Goal: Check status: Check status

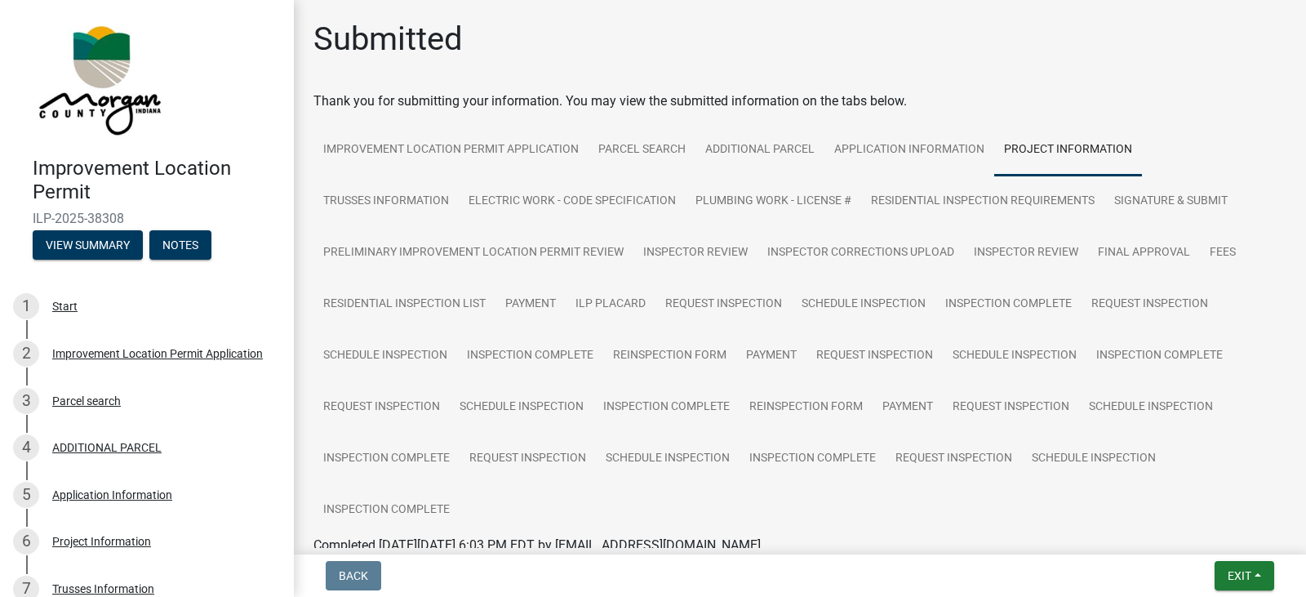
scroll to position [2939, 0]
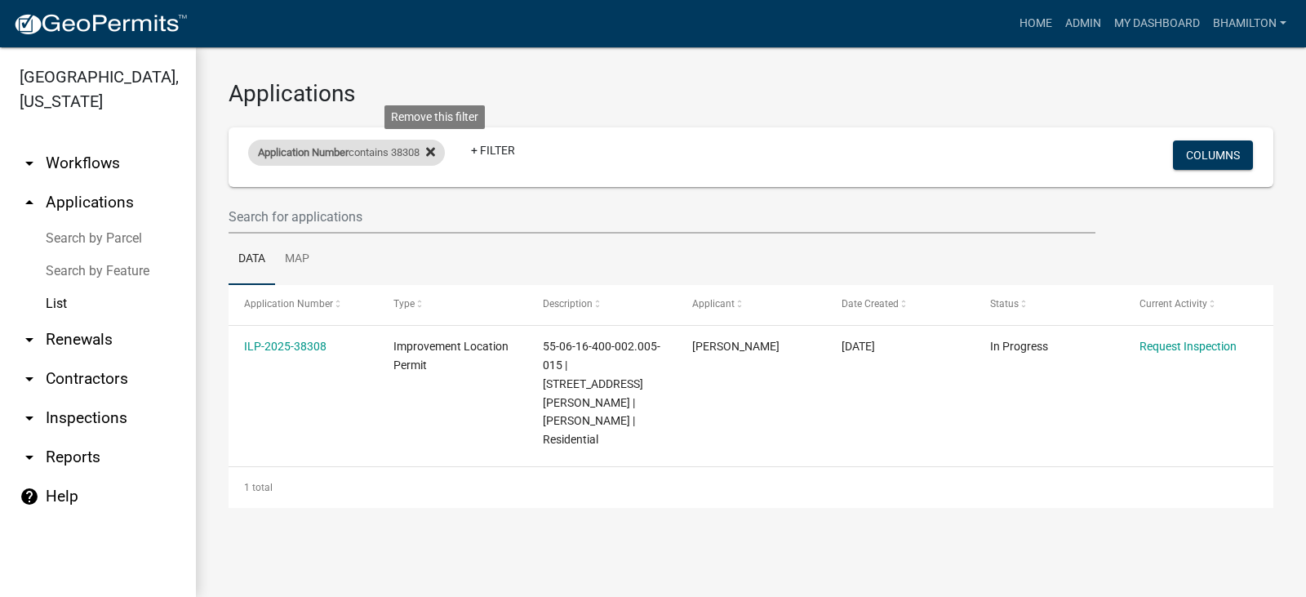
click at [435, 158] on icon at bounding box center [430, 151] width 9 height 13
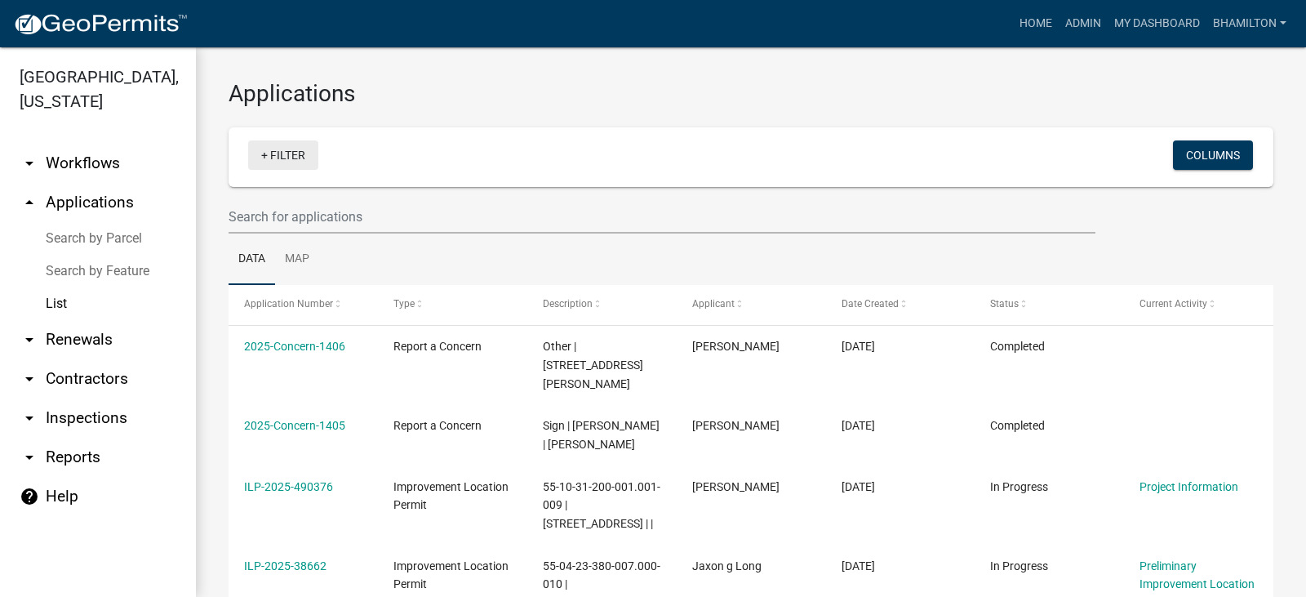
click at [265, 157] on link "+ Filter" at bounding box center [283, 154] width 70 height 29
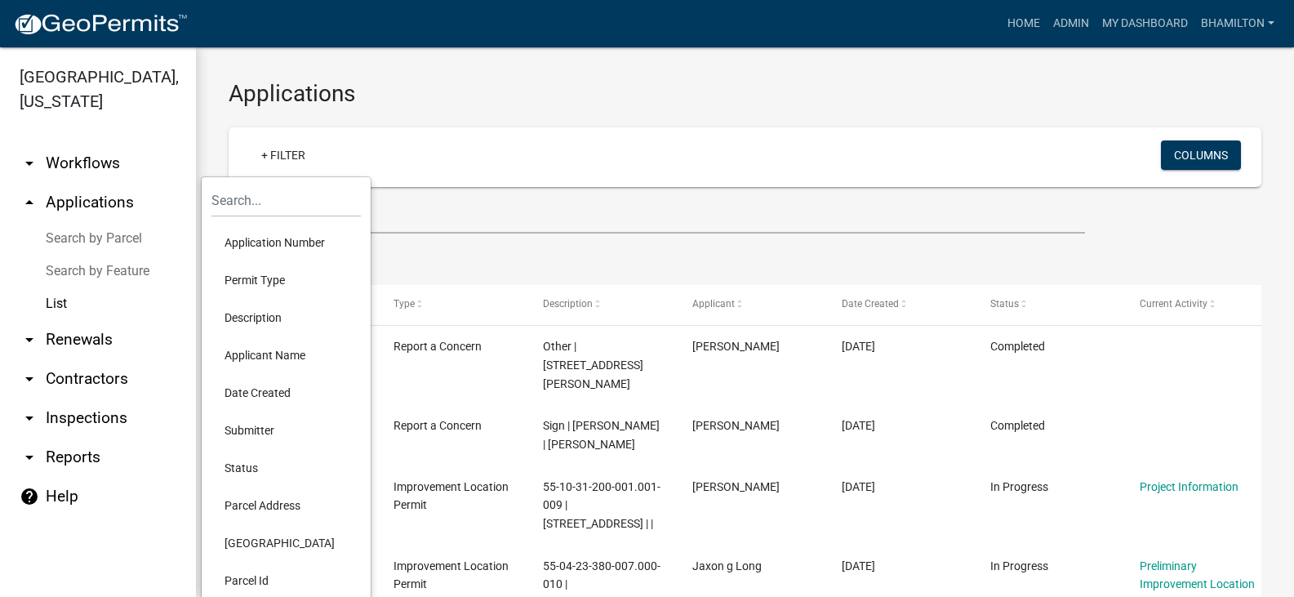
click at [336, 151] on div "+ Filter" at bounding box center [575, 156] width 678 height 33
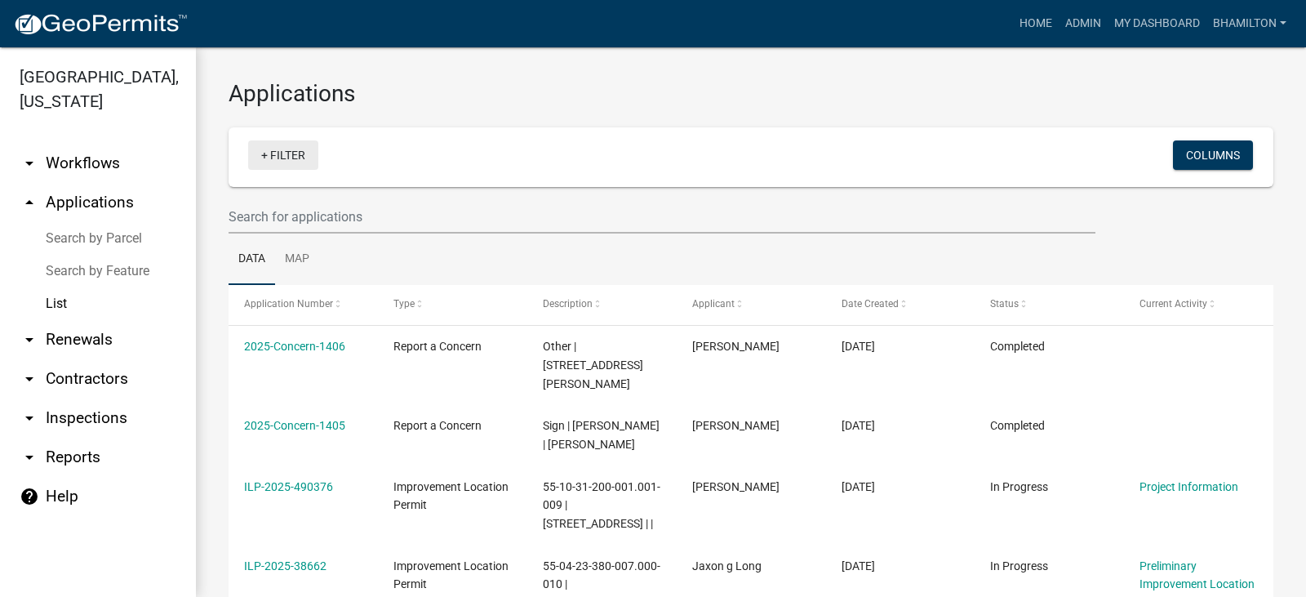
click at [276, 161] on link "+ Filter" at bounding box center [283, 154] width 70 height 29
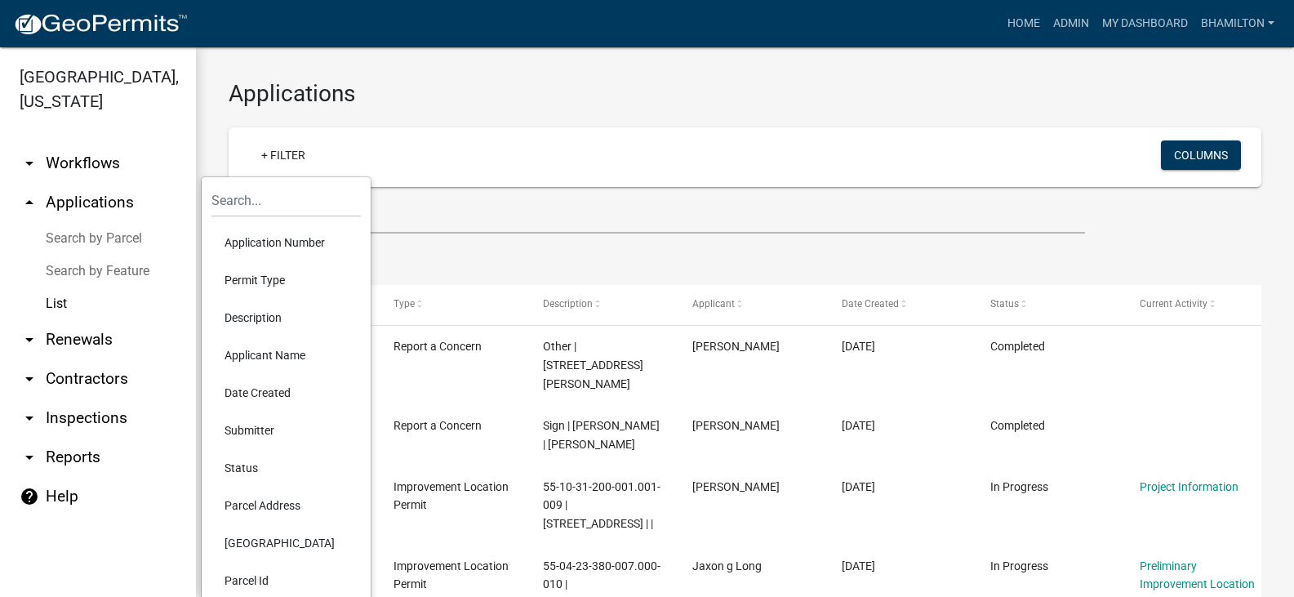
click at [247, 243] on li "Application Number" at bounding box center [285, 243] width 149 height 38
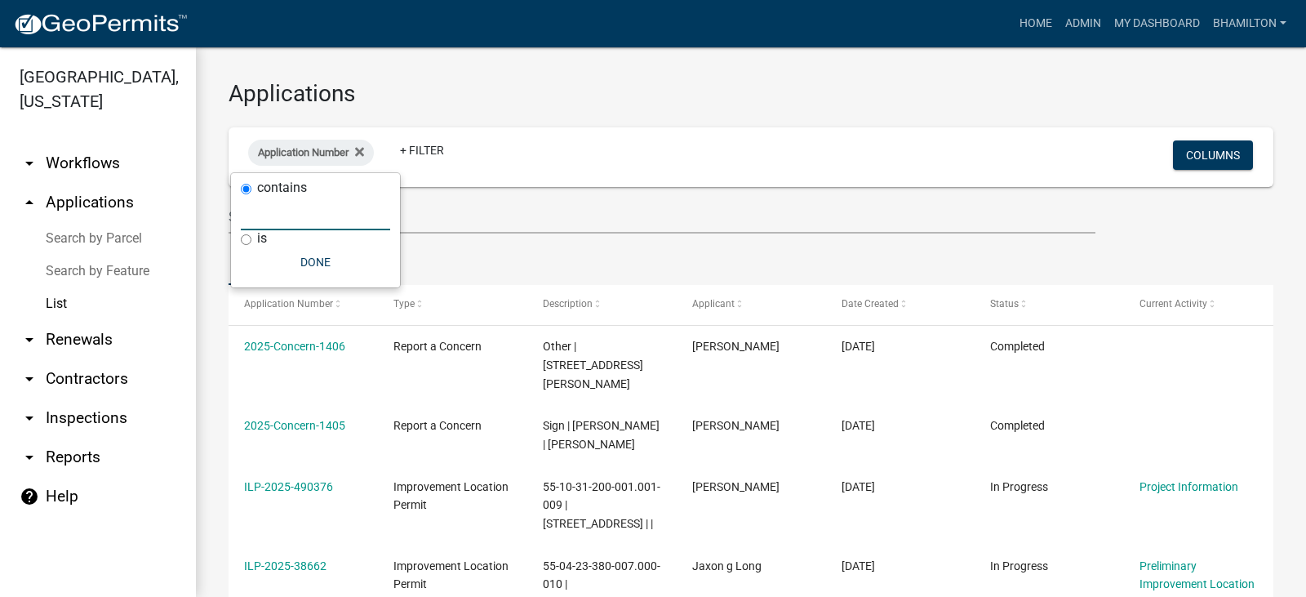
click at [289, 217] on input "text" at bounding box center [315, 213] width 149 height 33
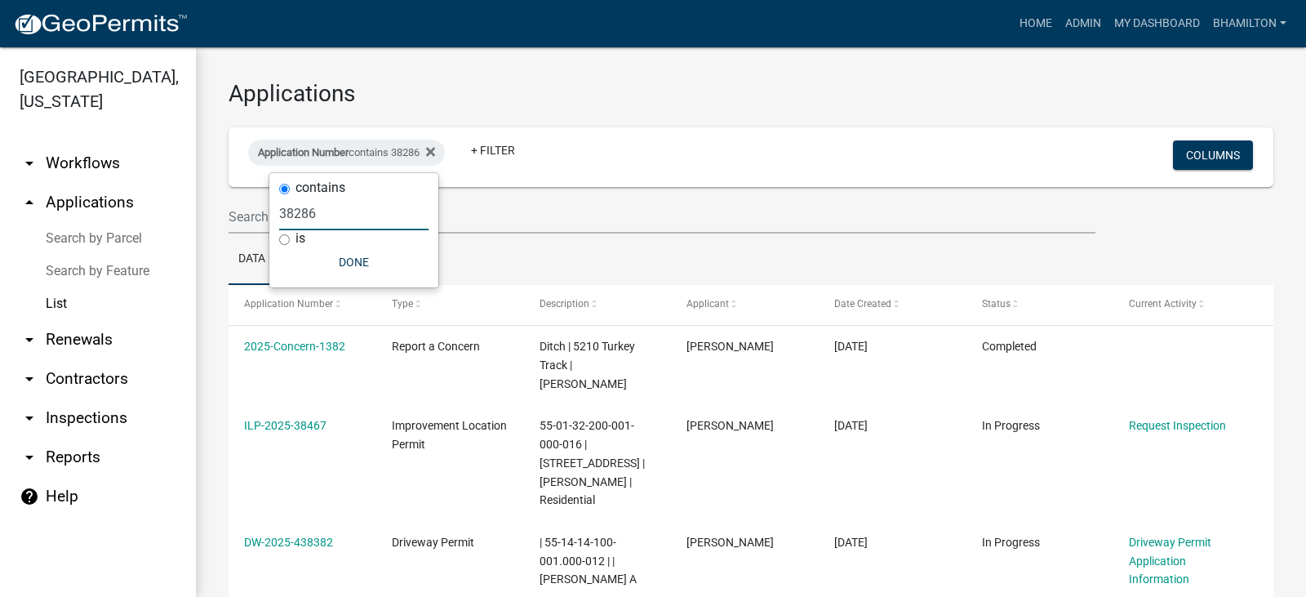
type input "38286"
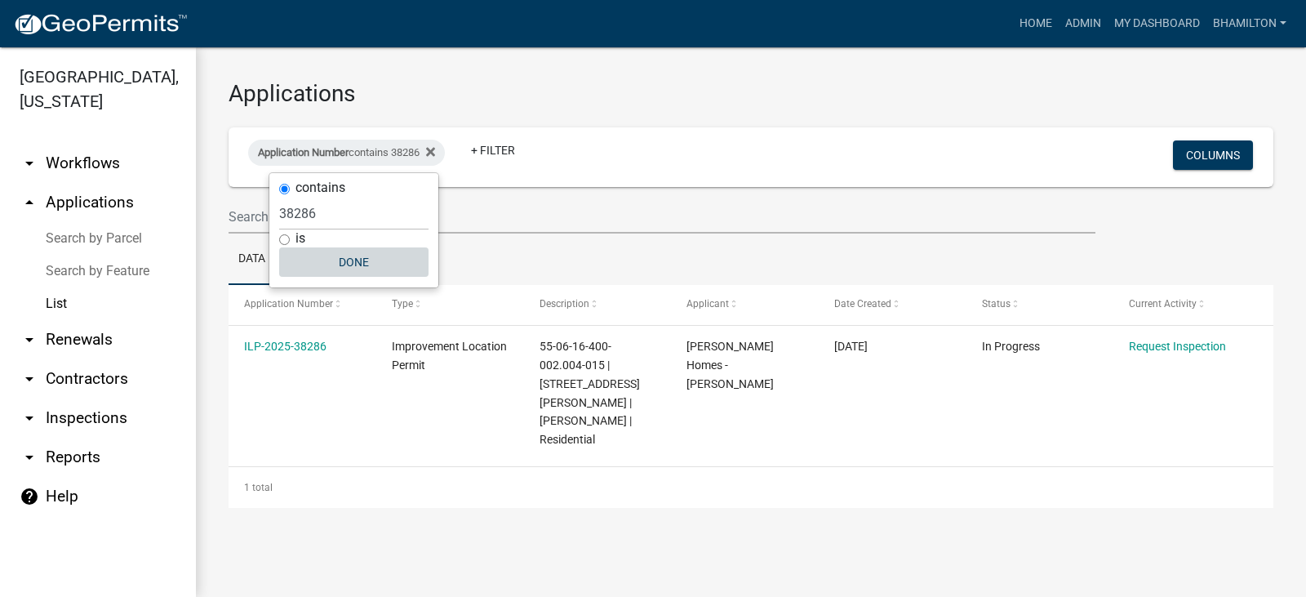
click at [353, 264] on button "Done" at bounding box center [353, 261] width 149 height 29
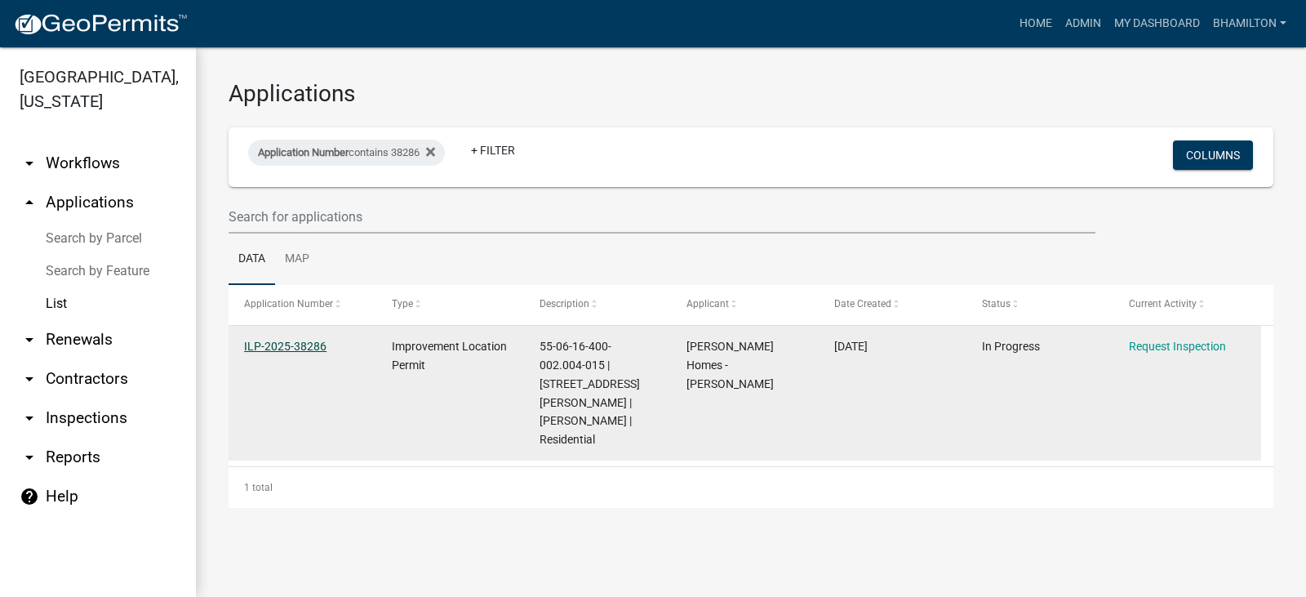
click at [305, 340] on link "ILP-2025-38286" at bounding box center [285, 346] width 82 height 13
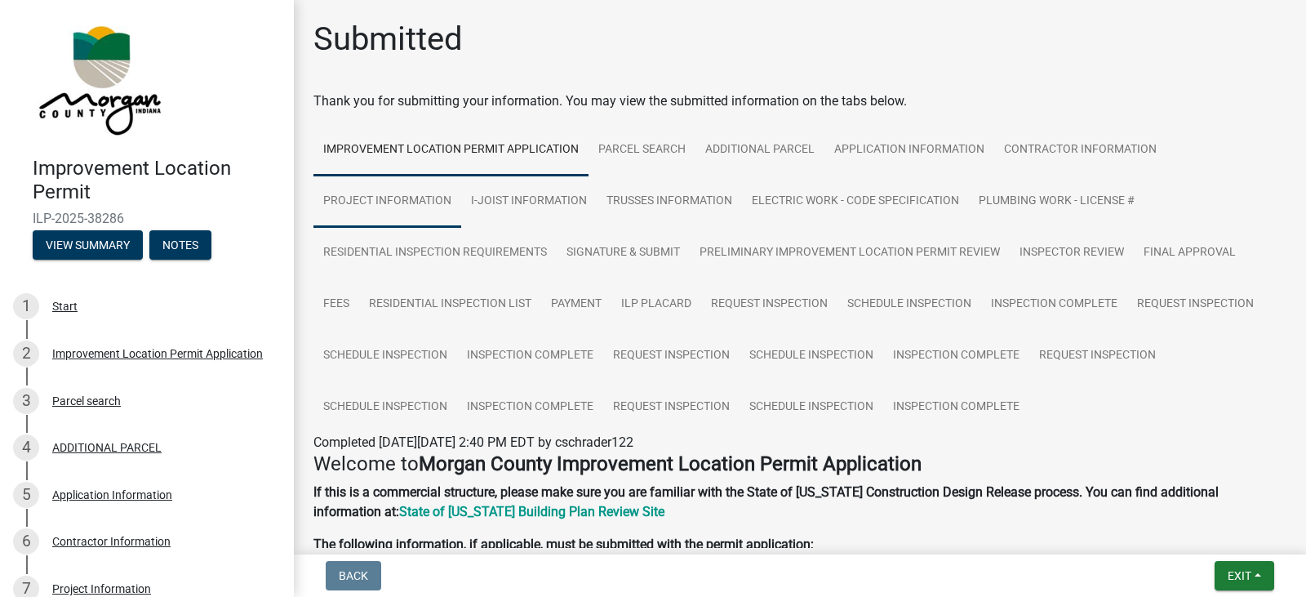
click at [420, 198] on link "Project Information" at bounding box center [387, 202] width 148 height 52
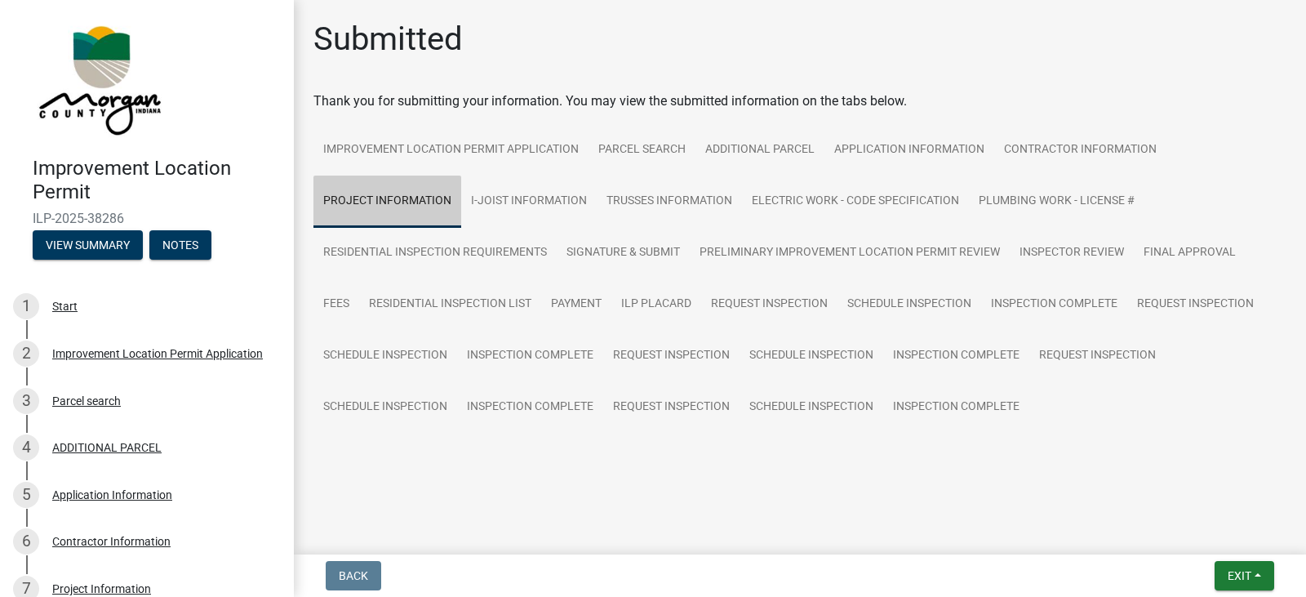
click at [420, 198] on link "Project Information" at bounding box center [387, 202] width 148 height 52
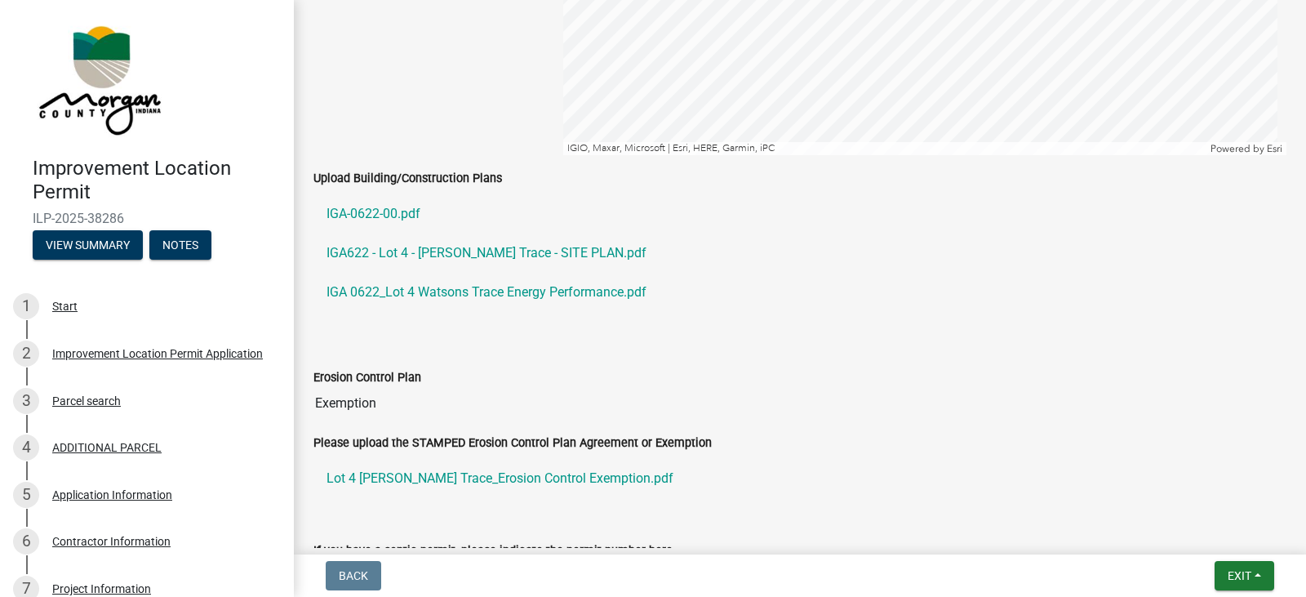
scroll to position [2776, 0]
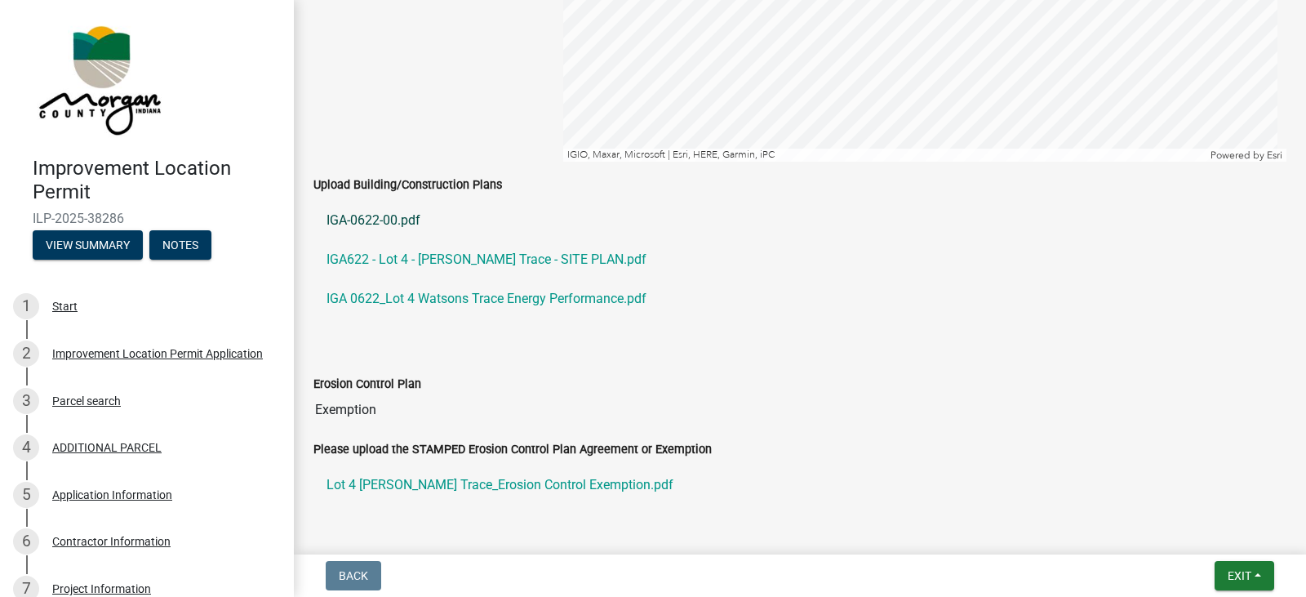
click at [407, 228] on link "IGA-0622-00.pdf" at bounding box center [799, 220] width 973 height 39
